Goal: Transaction & Acquisition: Purchase product/service

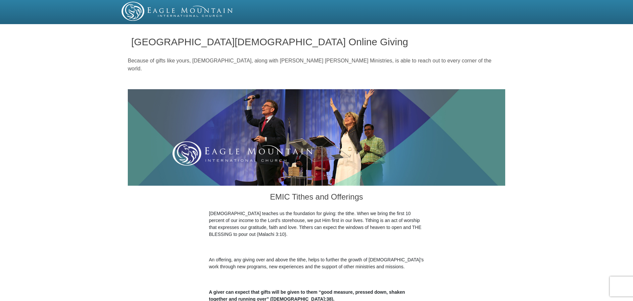
select select "1"
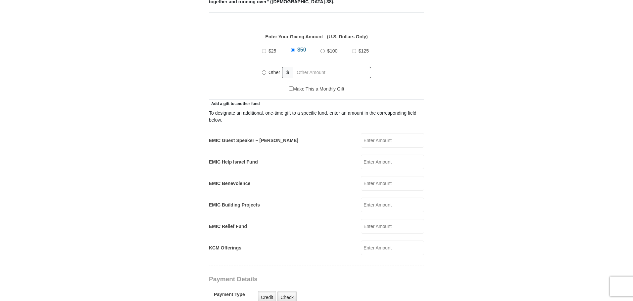
click at [290, 86] on input "Make This a Monthly Gift" at bounding box center [290, 88] width 4 height 4
checkbox input "true"
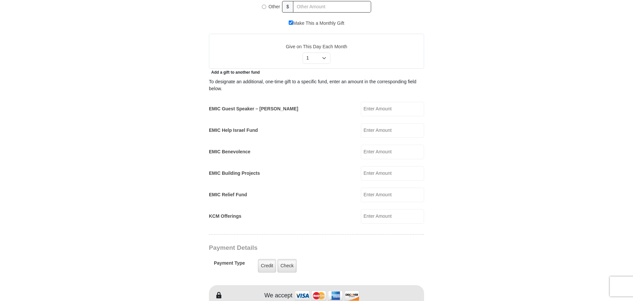
scroll to position [364, 0]
click at [368, 123] on input "EMIC Help Israel Fund" at bounding box center [392, 130] width 63 height 15
type input "25"
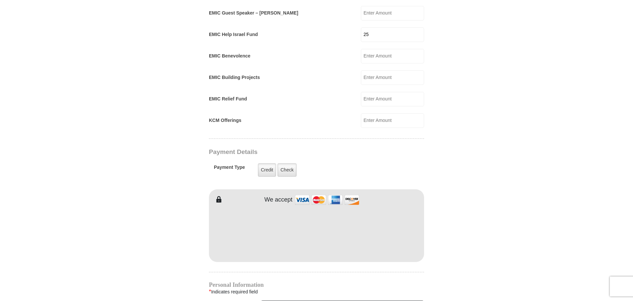
scroll to position [463, 0]
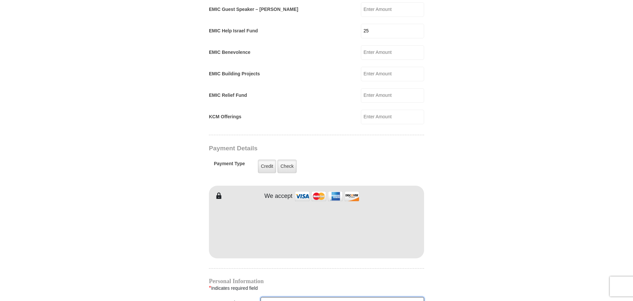
type input "[PERSON_NAME]"
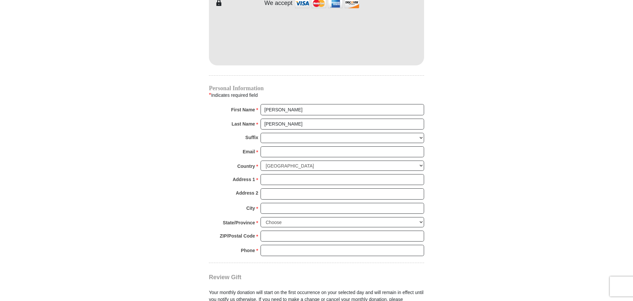
scroll to position [662, 0]
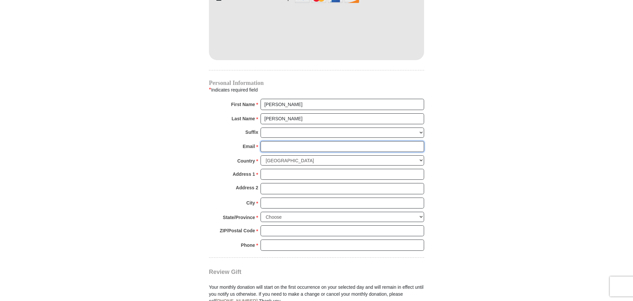
click at [288, 141] on input "Email *" at bounding box center [341, 146] width 163 height 11
type input "[EMAIL_ADDRESS][DOMAIN_NAME]"
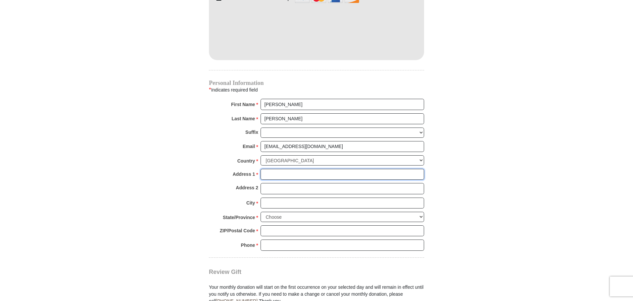
type input "10915 Hondal Ct."
type input "Hampton"
select select "GA"
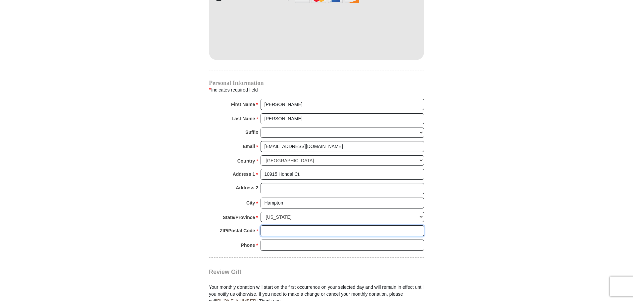
type input "30228"
type input "6315304584"
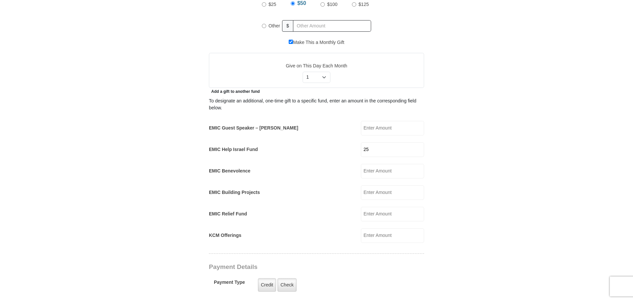
scroll to position [198, 0]
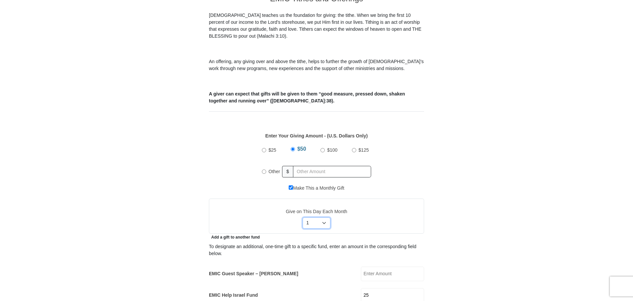
drag, startPoint x: 311, startPoint y: 215, endPoint x: 300, endPoint y: 218, distance: 11.5
click at [300, 218] on div "Select Day of Month 1 2 3 4 5 6 7 8 9 10 11 12 13 14 15 16 17 18 19 20 21 22 23…" at bounding box center [316, 223] width 35 height 11
drag, startPoint x: 311, startPoint y: 215, endPoint x: 283, endPoint y: 219, distance: 28.1
click at [283, 219] on div "Select Day of Month 1 2 3 4 5 6 7 8 9 10 11 12 13 14 15 16 17 18 19 20 21 22 23…" at bounding box center [316, 223] width 210 height 11
drag, startPoint x: 315, startPoint y: 217, endPoint x: 492, endPoint y: 195, distance: 177.8
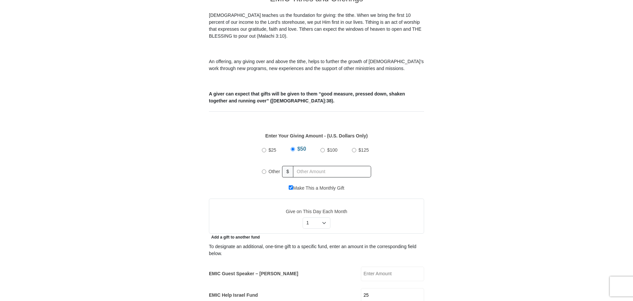
click at [262, 170] on input "Other" at bounding box center [264, 172] width 4 height 4
radio input "true"
drag, startPoint x: 317, startPoint y: 219, endPoint x: 488, endPoint y: 163, distance: 180.5
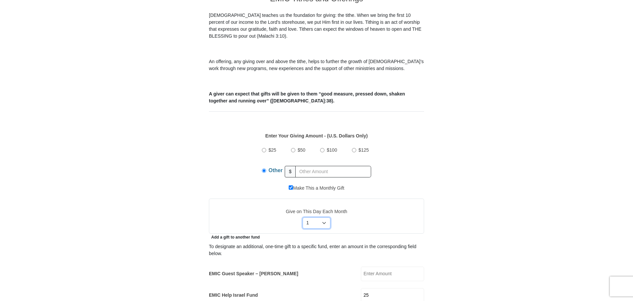
click at [316, 218] on select "Select Day of Month 1 2 3 4 5 6 7 8 9 10 11 12 13 14 15 16 17 18 19 20 21 22 23…" at bounding box center [316, 223] width 28 height 11
select select
click at [302, 218] on select "Select Day of Month 1 2 3 4 5 6 7 8 9 10 11 12 13 14 15 16 17 18 19 20 21 22 23…" at bounding box center [316, 223] width 28 height 11
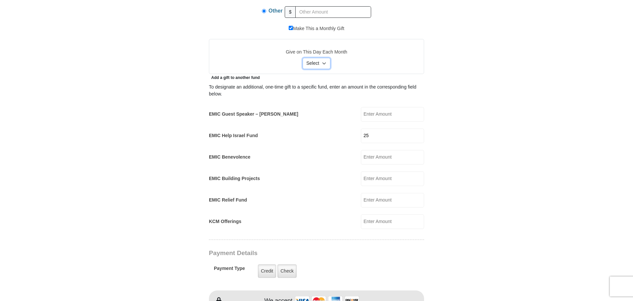
scroll to position [265, 0]
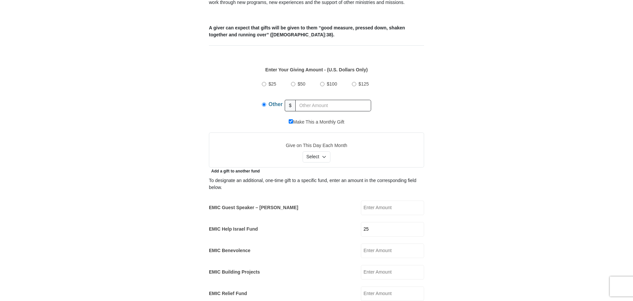
click at [290, 119] on input "Make This a Monthly Gift" at bounding box center [290, 121] width 4 height 4
checkbox input "false"
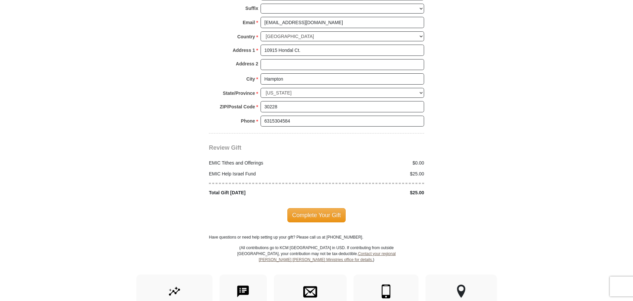
scroll to position [761, 0]
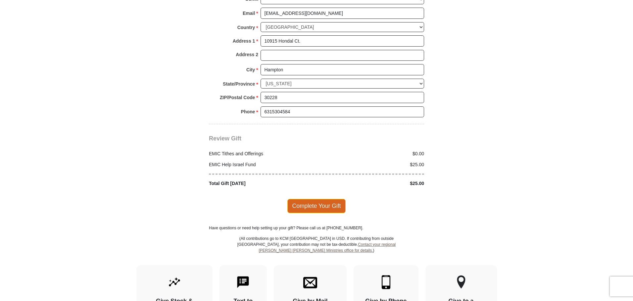
click at [323, 199] on span "Complete Your Gift" at bounding box center [316, 206] width 59 height 14
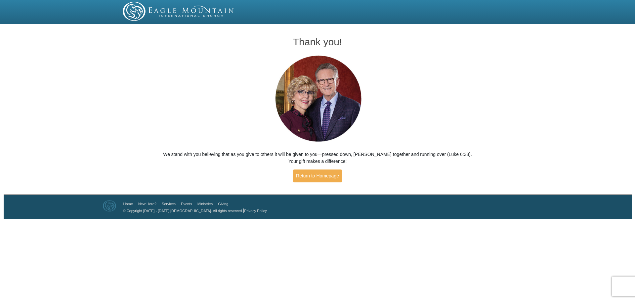
click at [523, 150] on div "Thank you! We stand with you believing that as you give to others it will be gi…" at bounding box center [317, 110] width 635 height 168
